Goal: Task Accomplishment & Management: Manage account settings

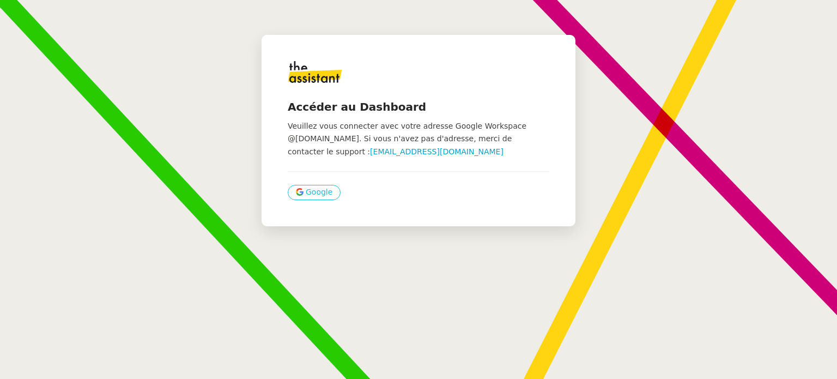
click at [300, 195] on icon at bounding box center [302, 193] width 4 height 4
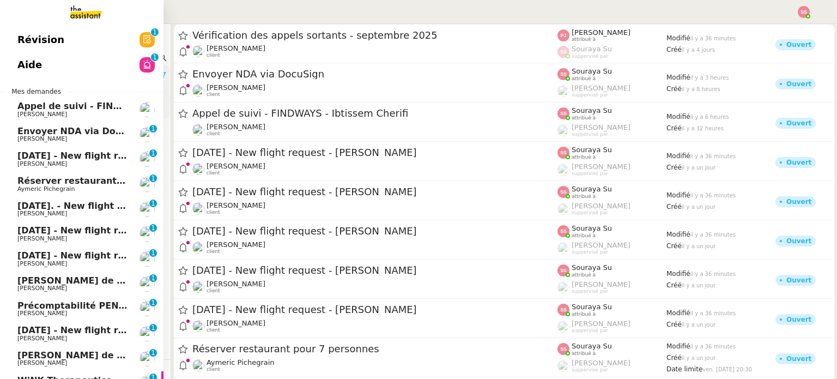
click at [122, 150] on link "[DATE] - New flight request - [PERSON_NAME] [PERSON_NAME] 0 1 2 3 4 5 6 7 8 9" at bounding box center [82, 159] width 164 height 25
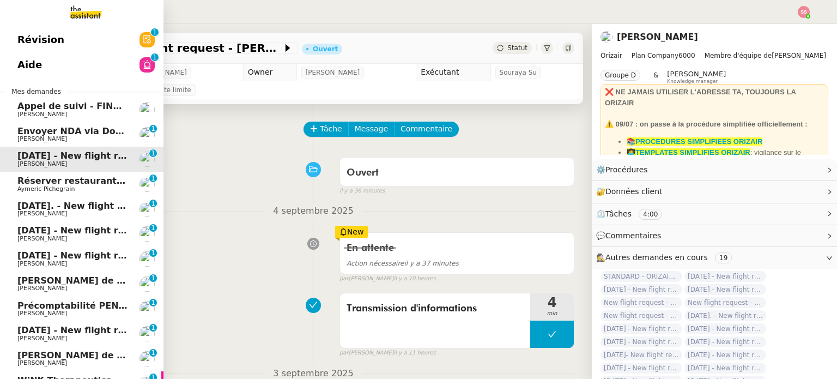
click at [100, 179] on span "Réserver restaurant pour 7 personnes" at bounding box center [111, 181] width 188 height 10
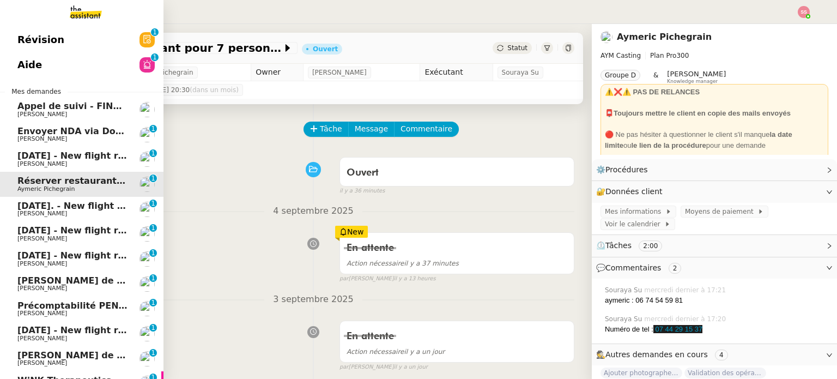
click at [87, 215] on span "[PERSON_NAME]" at bounding box center [72, 213] width 110 height 7
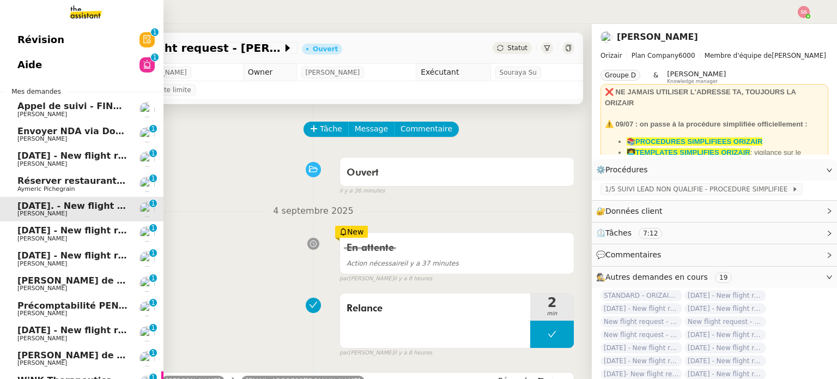
click at [77, 230] on span "[DATE] - New flight request - [PERSON_NAME]" at bounding box center [129, 230] width 225 height 10
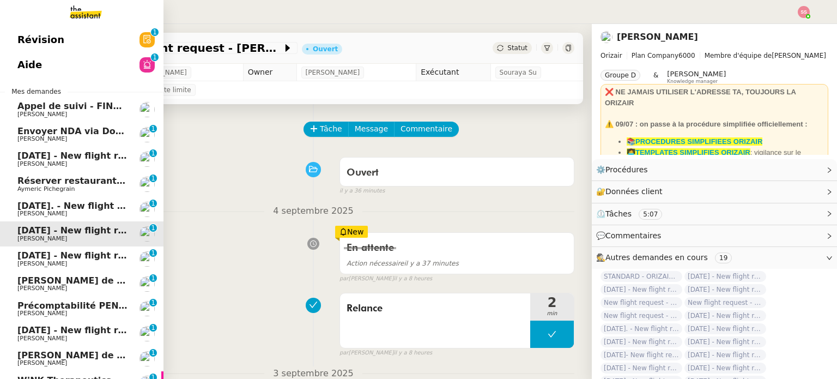
click at [55, 258] on span "[DATE] - New flight request - [PERSON_NAME]" at bounding box center [129, 255] width 225 height 10
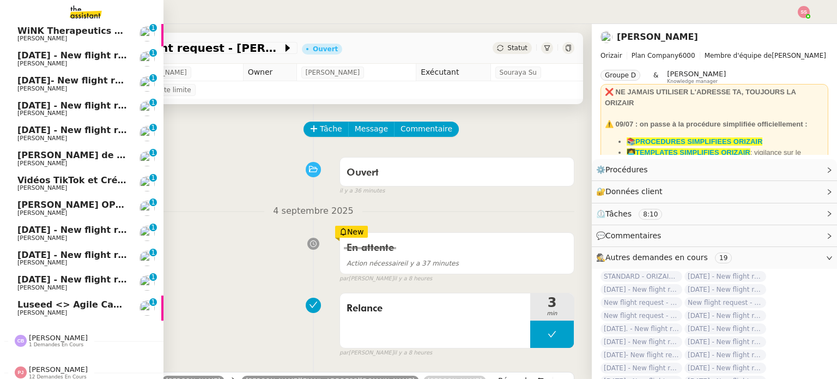
scroll to position [360, 0]
